Goal: Information Seeking & Learning: Find specific fact

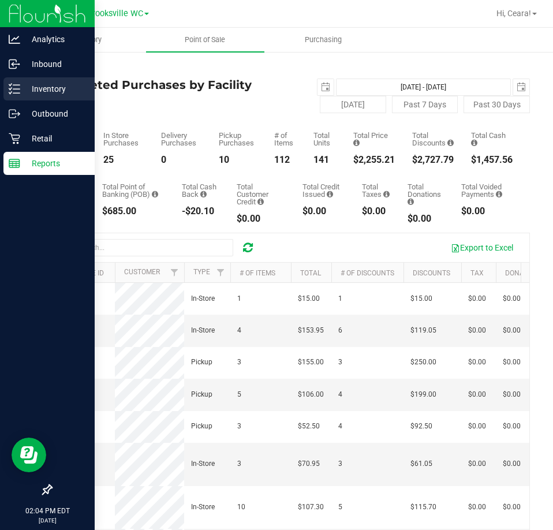
click at [35, 92] on p "Inventory" at bounding box center [54, 89] width 69 height 14
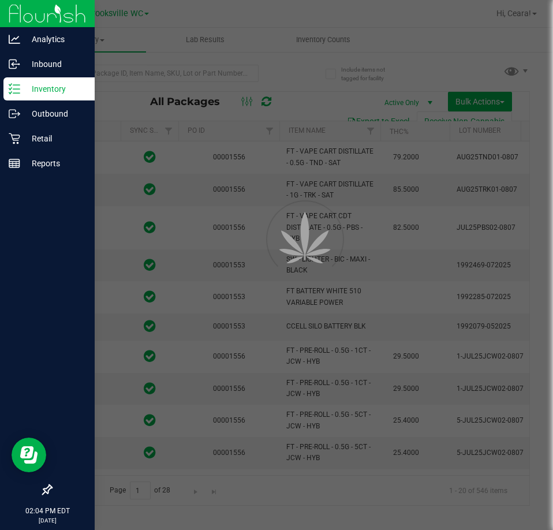
click at [185, 75] on div at bounding box center [276, 265] width 553 height 530
click at [185, 75] on input "text" at bounding box center [155, 73] width 208 height 17
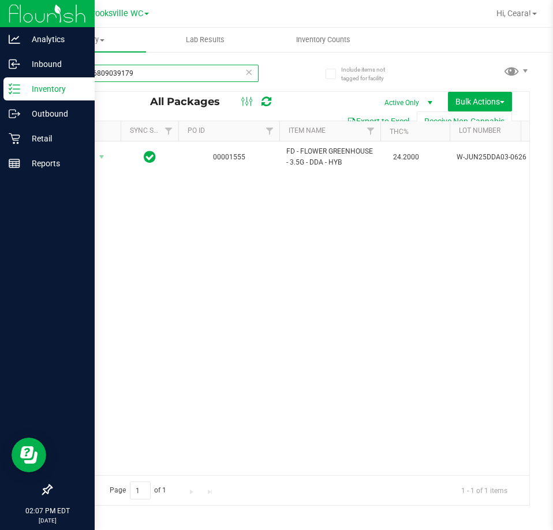
drag, startPoint x: 123, startPoint y: 65, endPoint x: -201, endPoint y: -46, distance: 342.5
click at [0, 0] on html "Analytics Inbound Inventory Outbound Retail Reports 02:07 PM EDT [DATE] 08/19 […" at bounding box center [276, 265] width 553 height 530
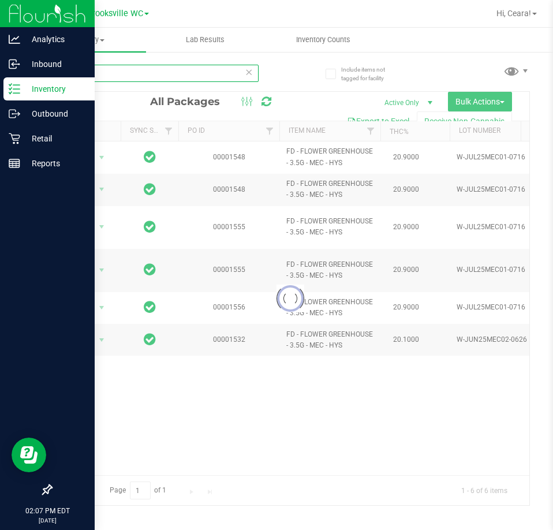
type input "mec"
click at [102, 473] on div at bounding box center [290, 299] width 478 height 414
click at [97, 470] on div at bounding box center [290, 299] width 478 height 414
drag, startPoint x: 92, startPoint y: 473, endPoint x: 98, endPoint y: 475, distance: 6.2
click at [98, 475] on div at bounding box center [290, 299] width 478 height 414
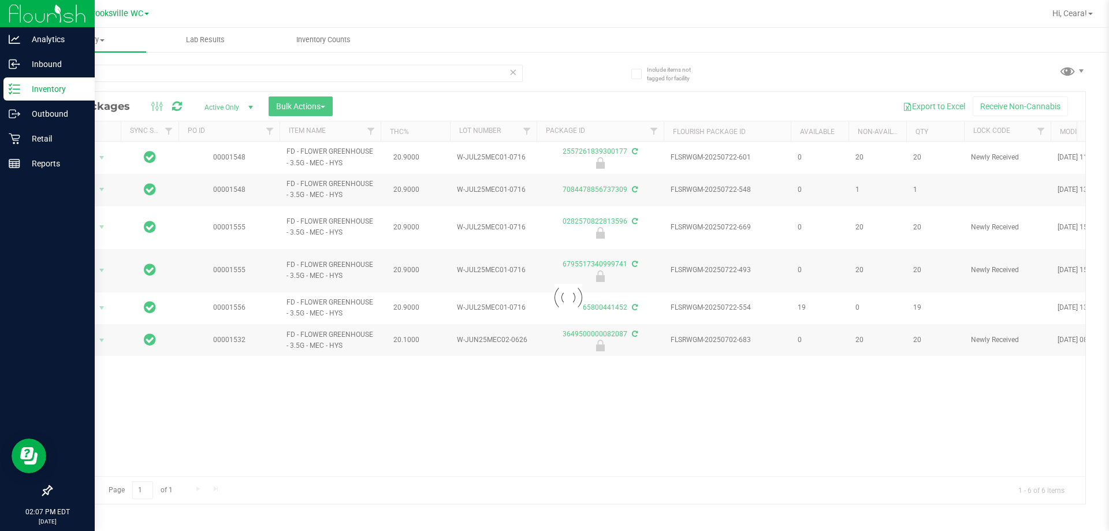
drag, startPoint x: 756, startPoint y: 187, endPoint x: 639, endPoint y: 189, distance: 116.1
click at [553, 189] on div at bounding box center [568, 298] width 1034 height 412
click at [553, 191] on div at bounding box center [568, 298] width 1034 height 412
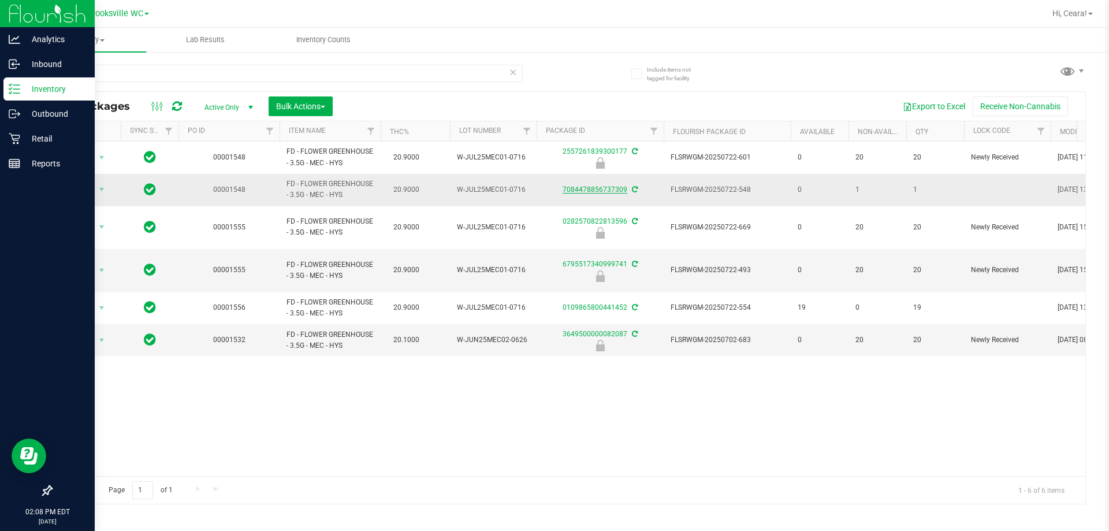
drag, startPoint x: 558, startPoint y: 188, endPoint x: 626, endPoint y: 186, distance: 68.2
click at [553, 186] on div "7084478856737309" at bounding box center [600, 189] width 131 height 11
copy link "7084478856737309"
